Goal: Information Seeking & Learning: Learn about a topic

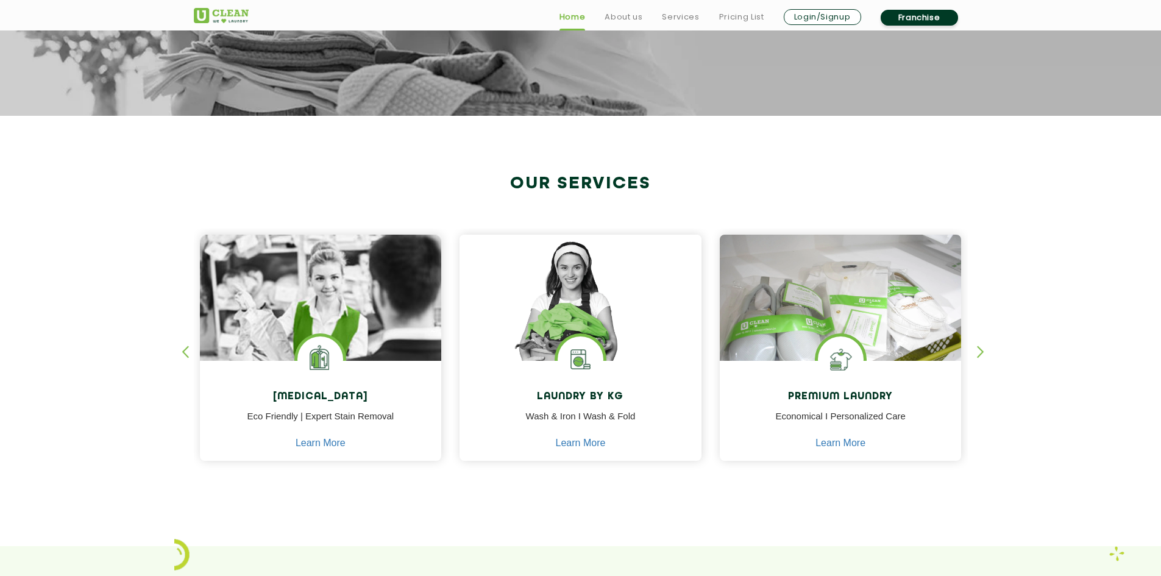
scroll to position [366, 0]
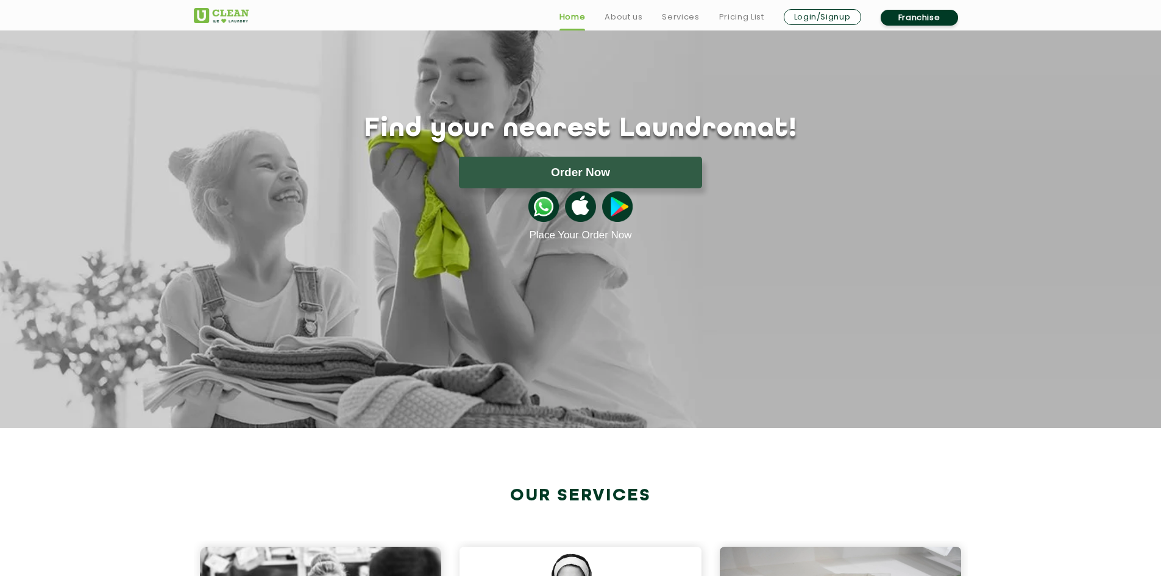
scroll to position [61, 0]
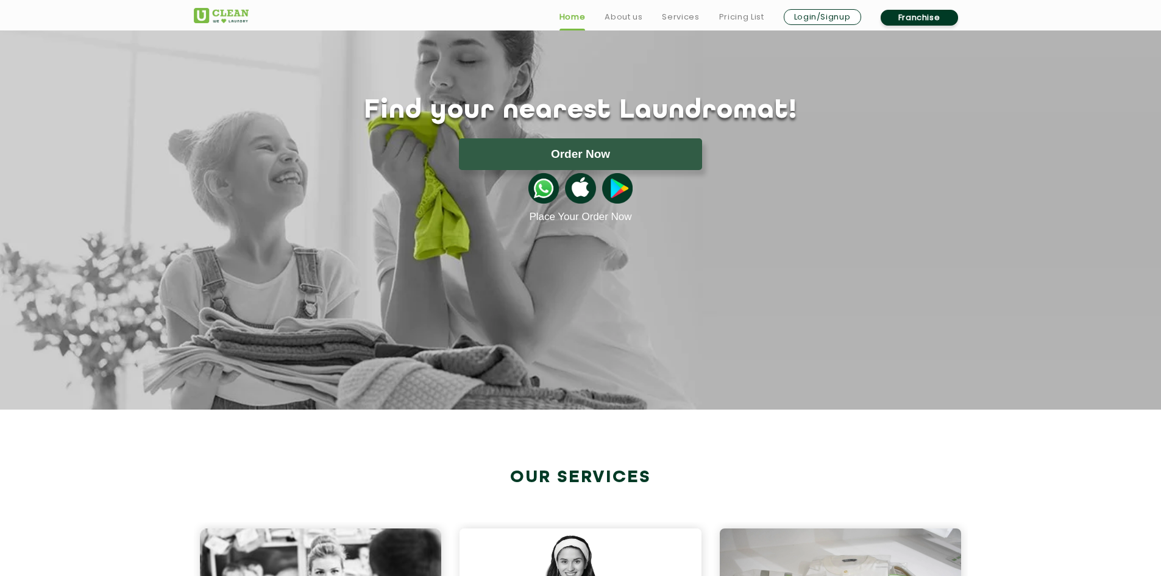
click at [541, 190] on img at bounding box center [543, 188] width 30 height 30
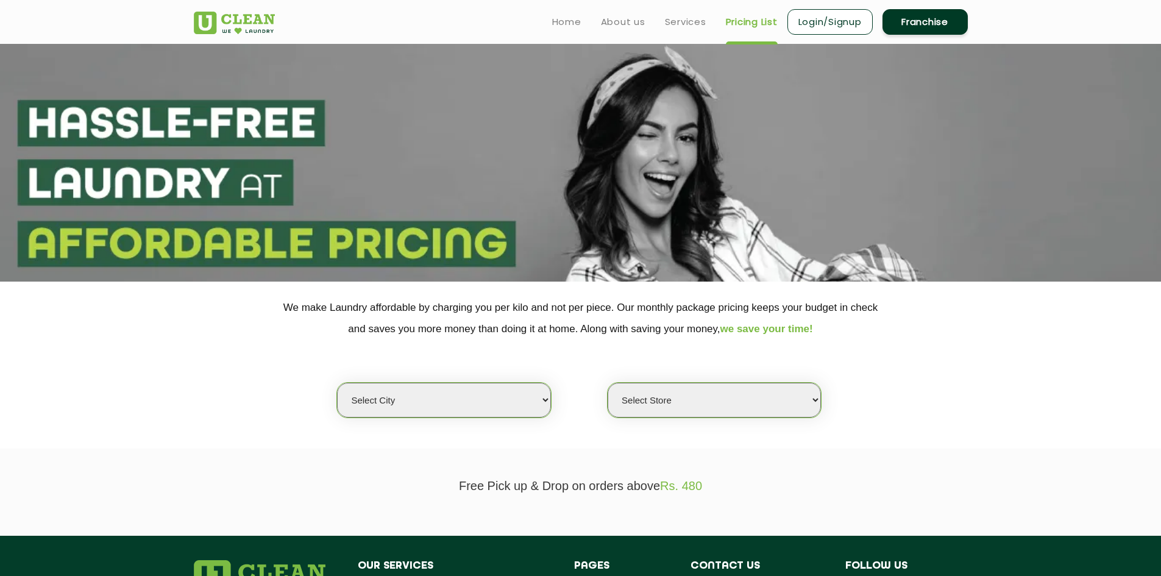
click at [520, 394] on select "Select city Aalo Agartala Agra Ahmedabad Akola Aligarh Alwar - UClean Select Am…" at bounding box center [443, 400] width 213 height 35
select select "188"
click at [337, 383] on select "Select city Aalo Agartala Agra Ahmedabad Akola Aligarh Alwar - UClean Select Am…" at bounding box center [443, 400] width 213 height 35
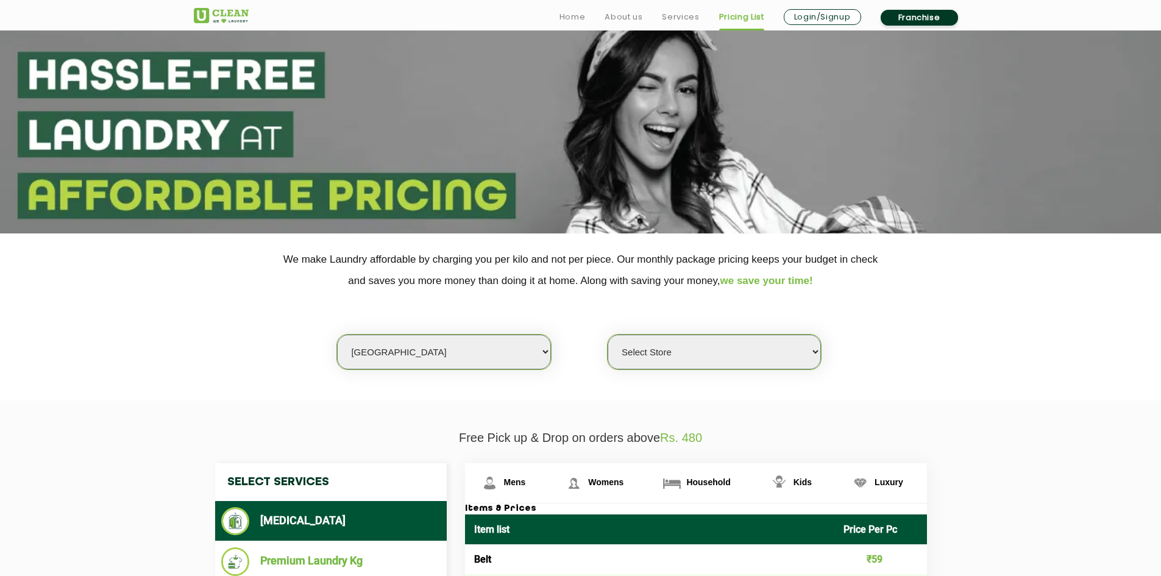
scroll to position [122, 0]
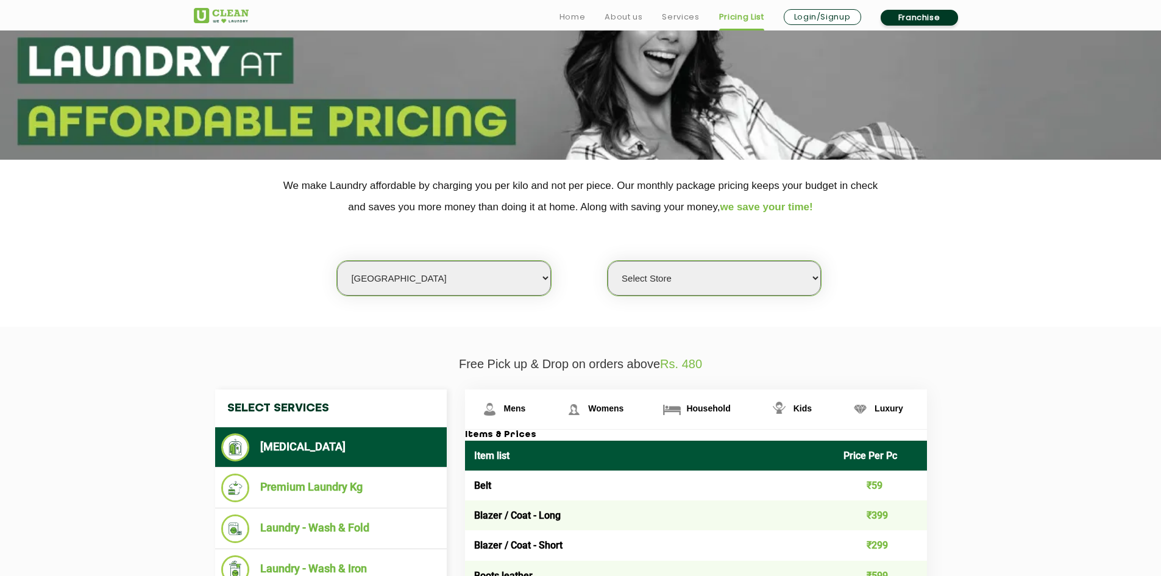
click at [730, 278] on select "Select Store UClean Thiruvananthapuram" at bounding box center [714, 278] width 213 height 35
select select "560"
click at [608, 261] on select "Select Store UClean Thiruvananthapuram" at bounding box center [714, 278] width 213 height 35
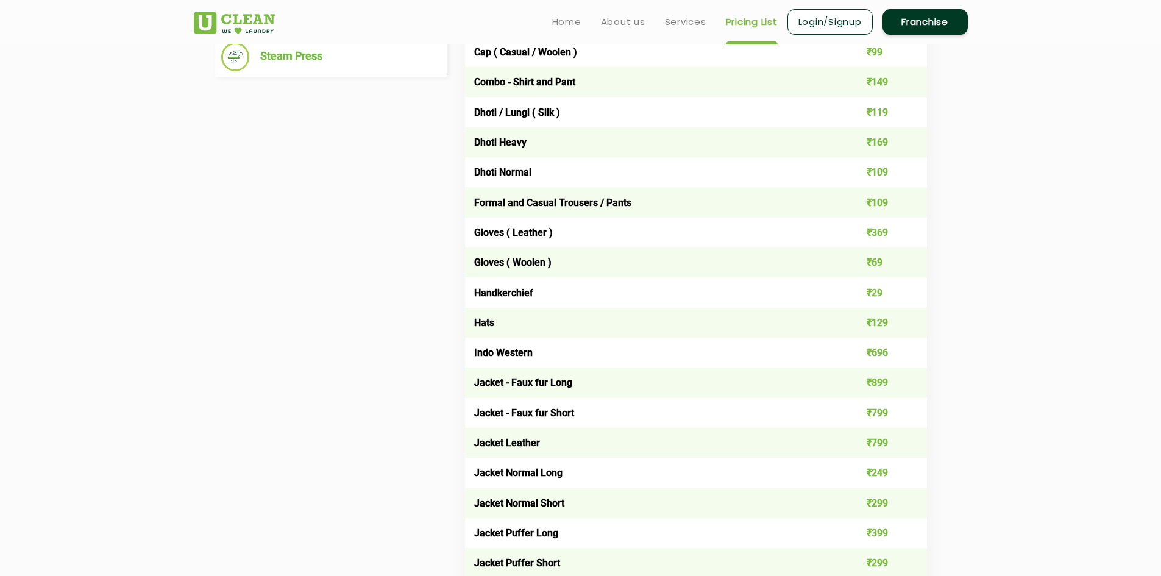
scroll to position [670, 0]
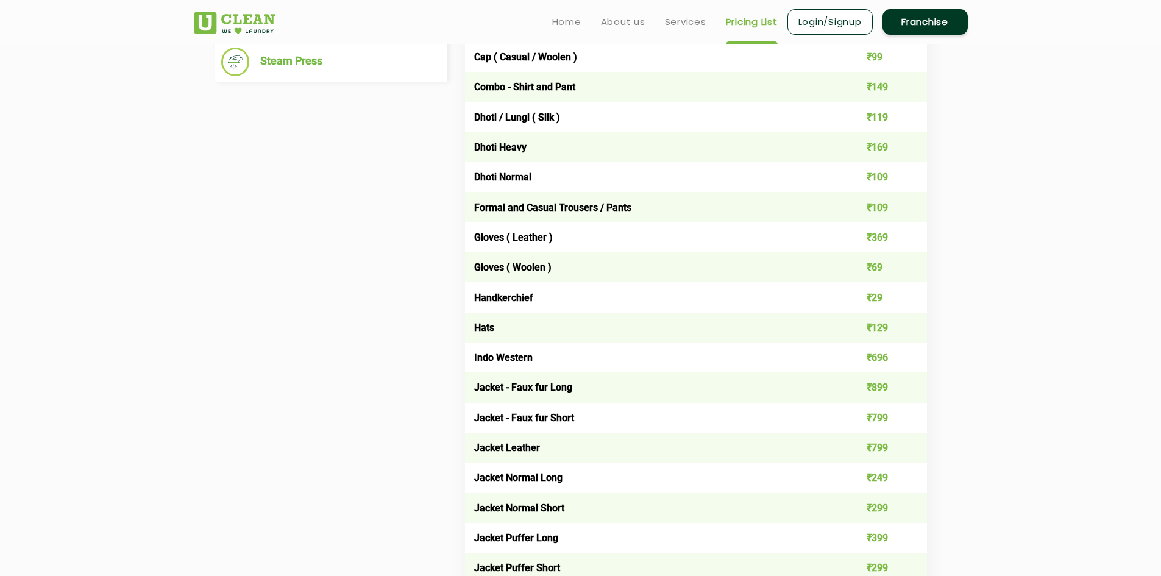
click at [833, 178] on td "Dhoti Normal" at bounding box center [650, 177] width 370 height 30
click at [814, 176] on td "Dhoti Normal" at bounding box center [650, 177] width 370 height 30
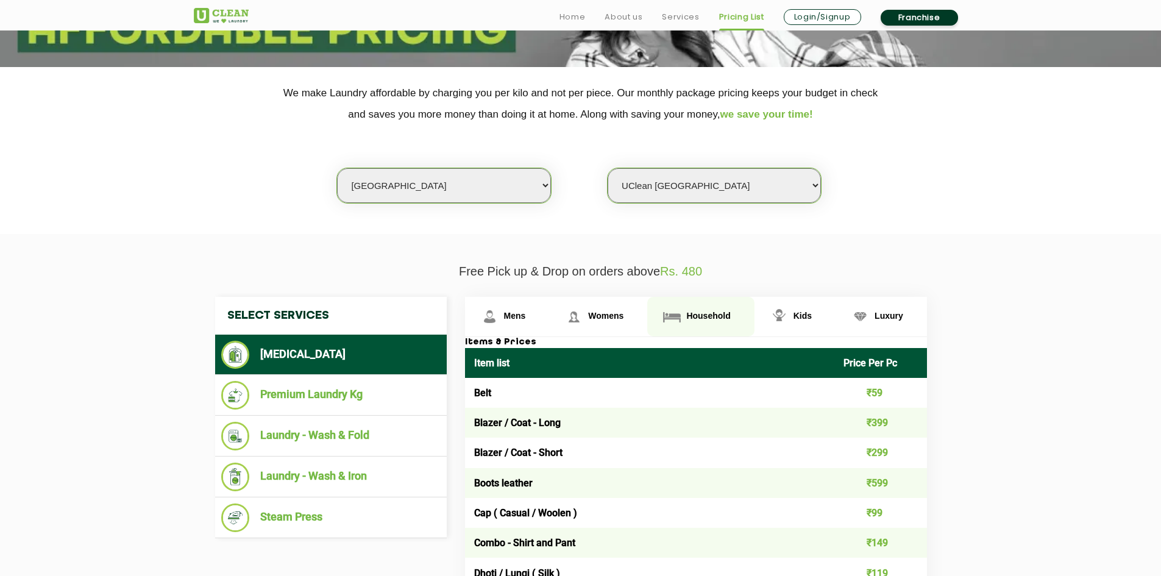
scroll to position [244, 0]
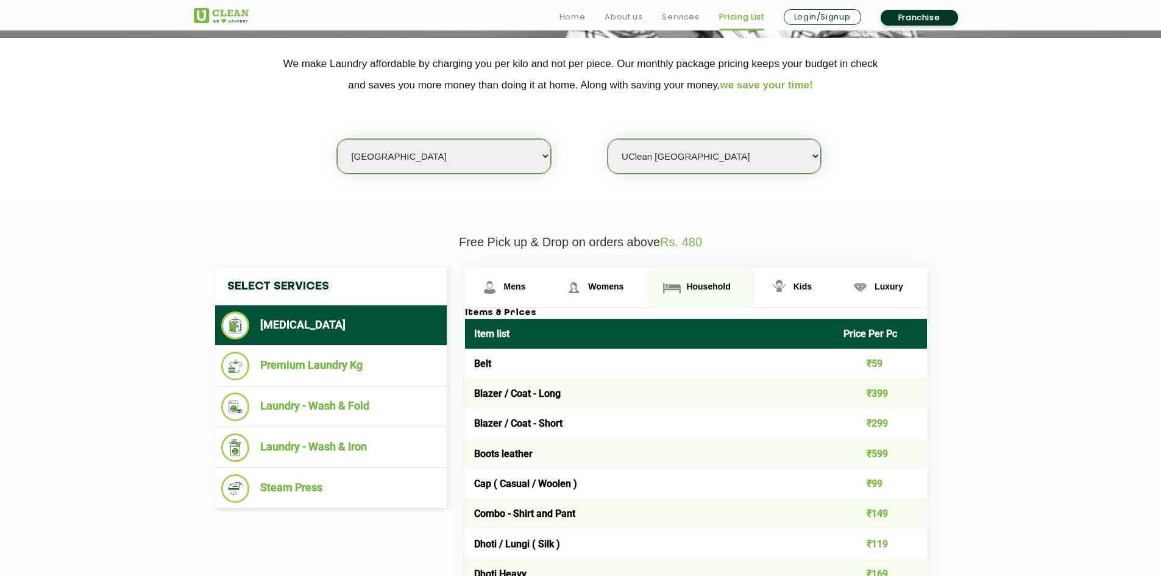
click at [704, 290] on span "Household" at bounding box center [708, 287] width 44 height 10
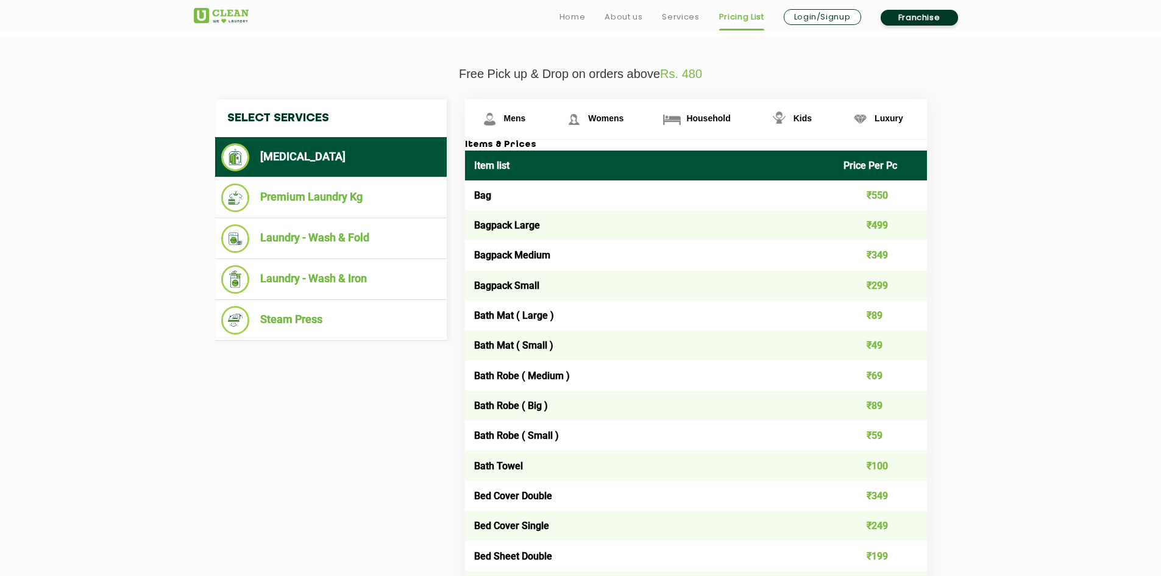
scroll to position [427, 0]
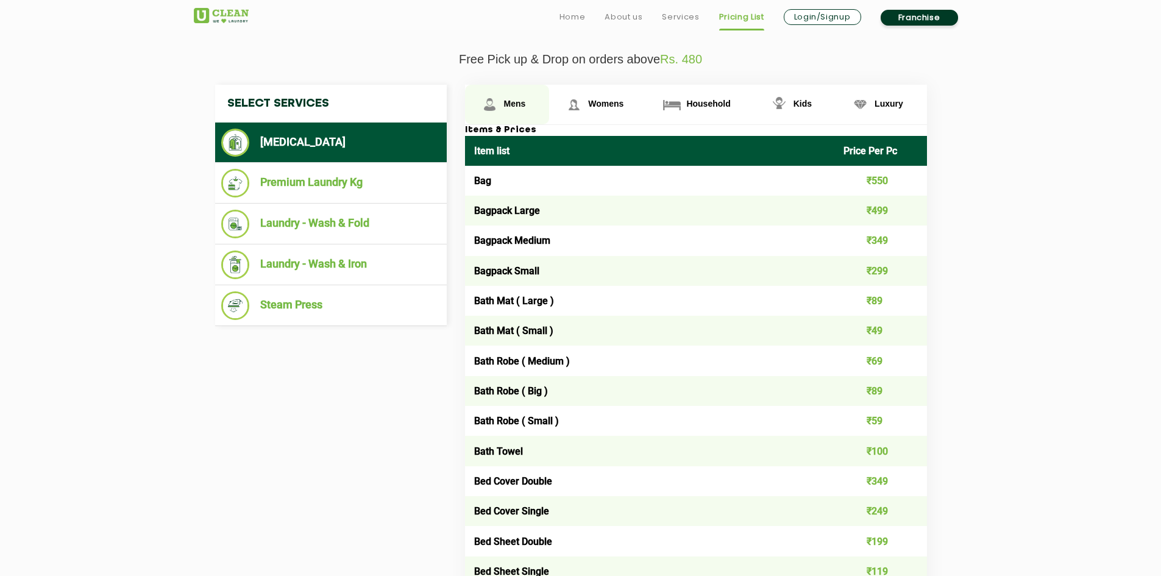
click at [516, 108] on span "Mens" at bounding box center [515, 104] width 22 height 10
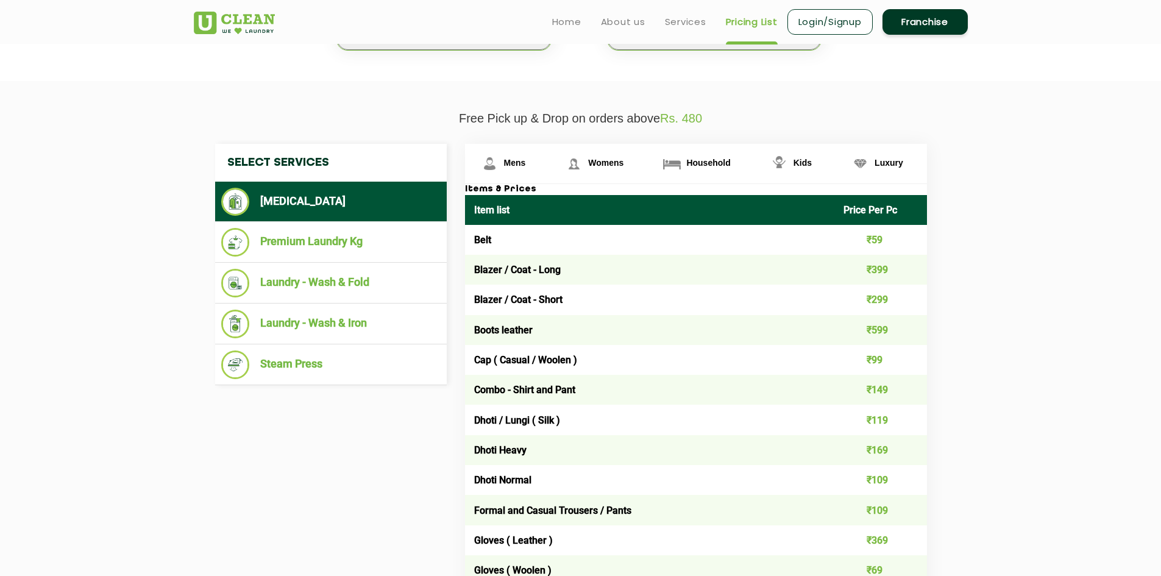
scroll to position [366, 0]
